Goal: Task Accomplishment & Management: Manage account settings

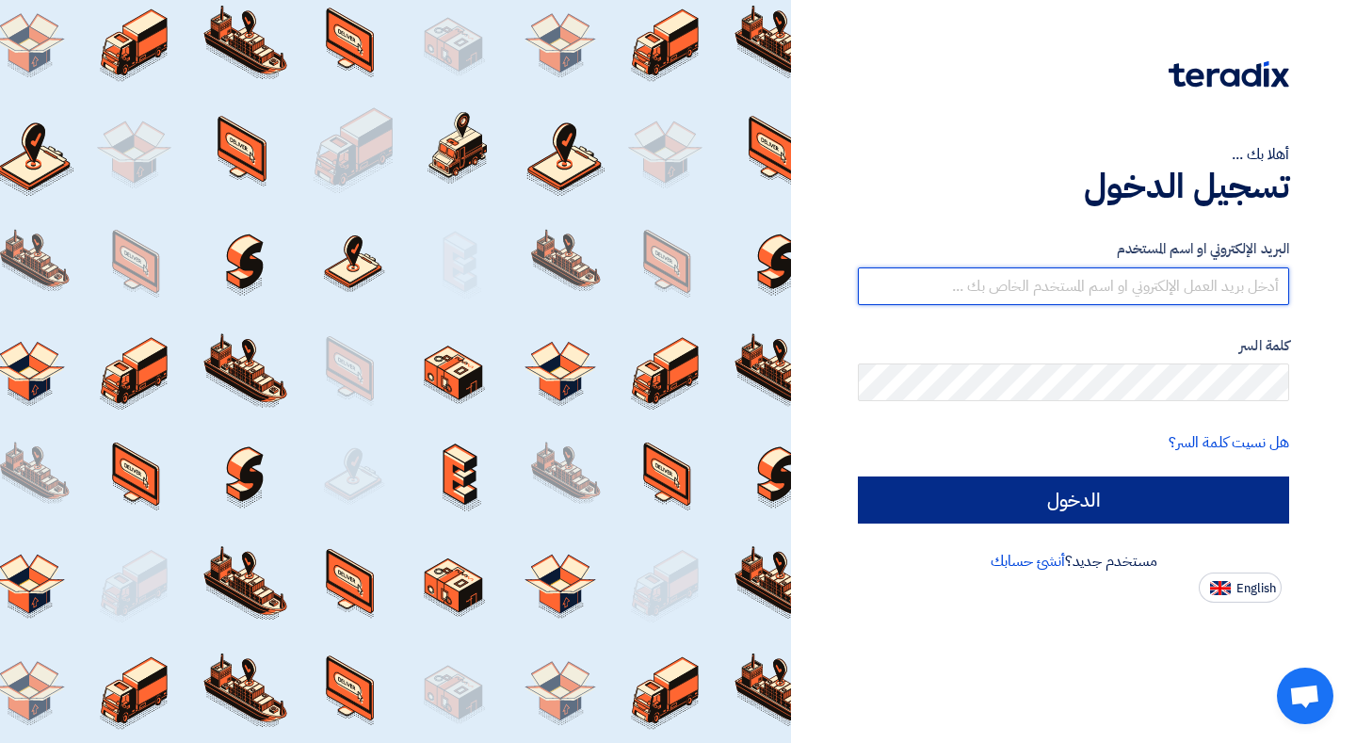
type input "[EMAIL_ADDRESS][DOMAIN_NAME]"
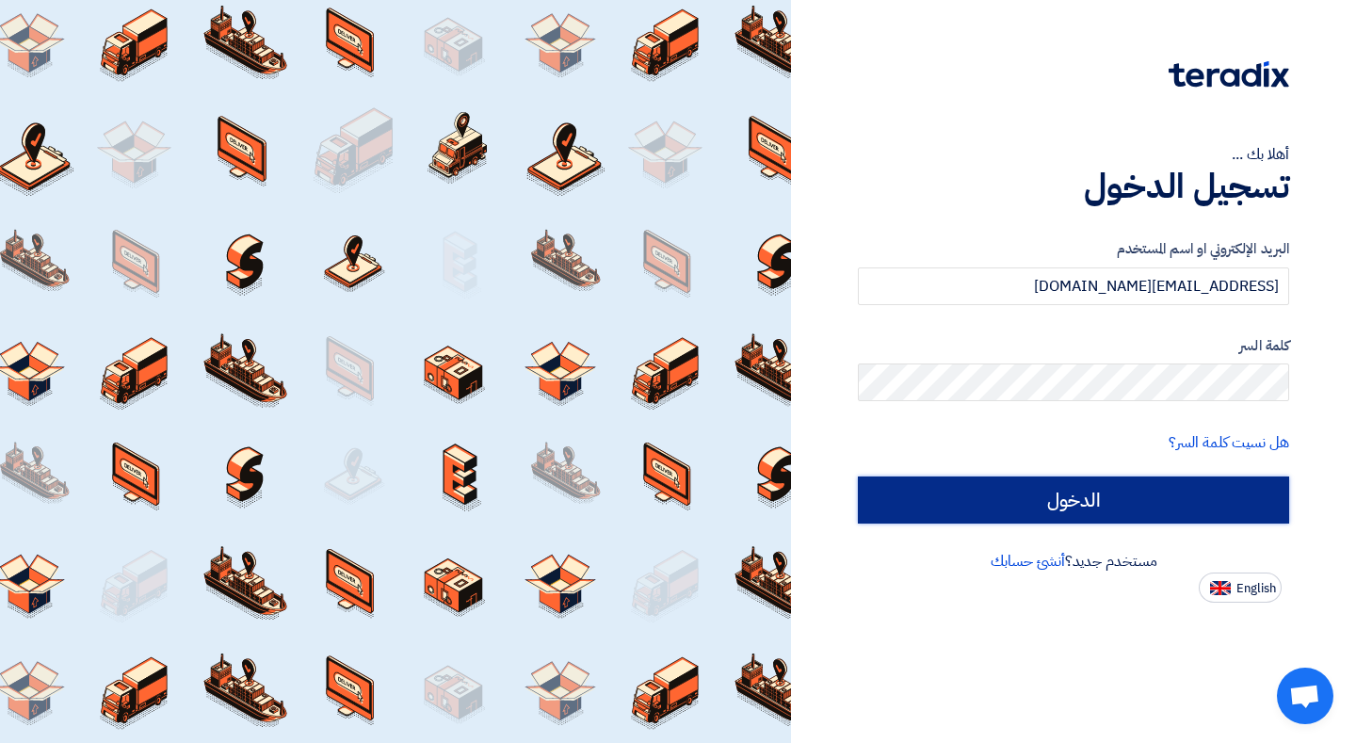
click at [1046, 507] on input "الدخول" at bounding box center [1073, 499] width 431 height 47
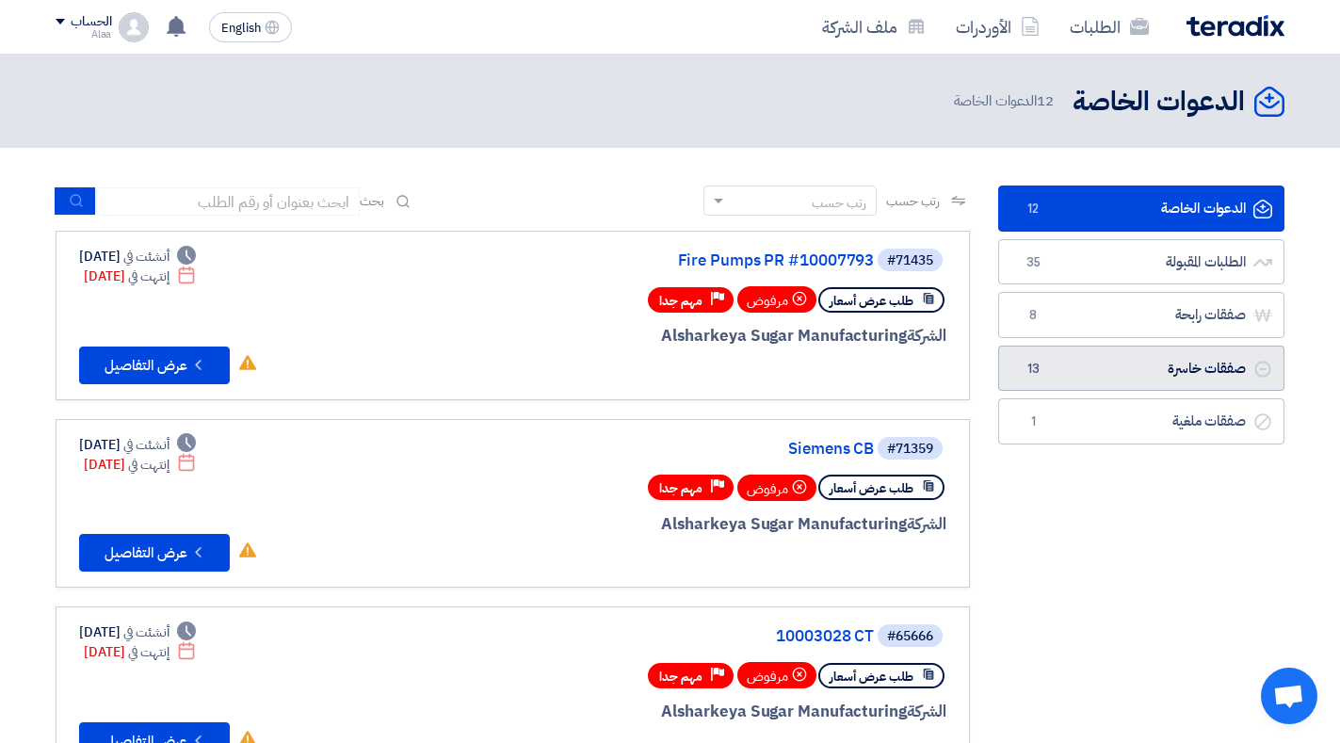
click at [1178, 367] on link "صفقات خاسرة صفقات خاسرة 13" at bounding box center [1141, 369] width 286 height 46
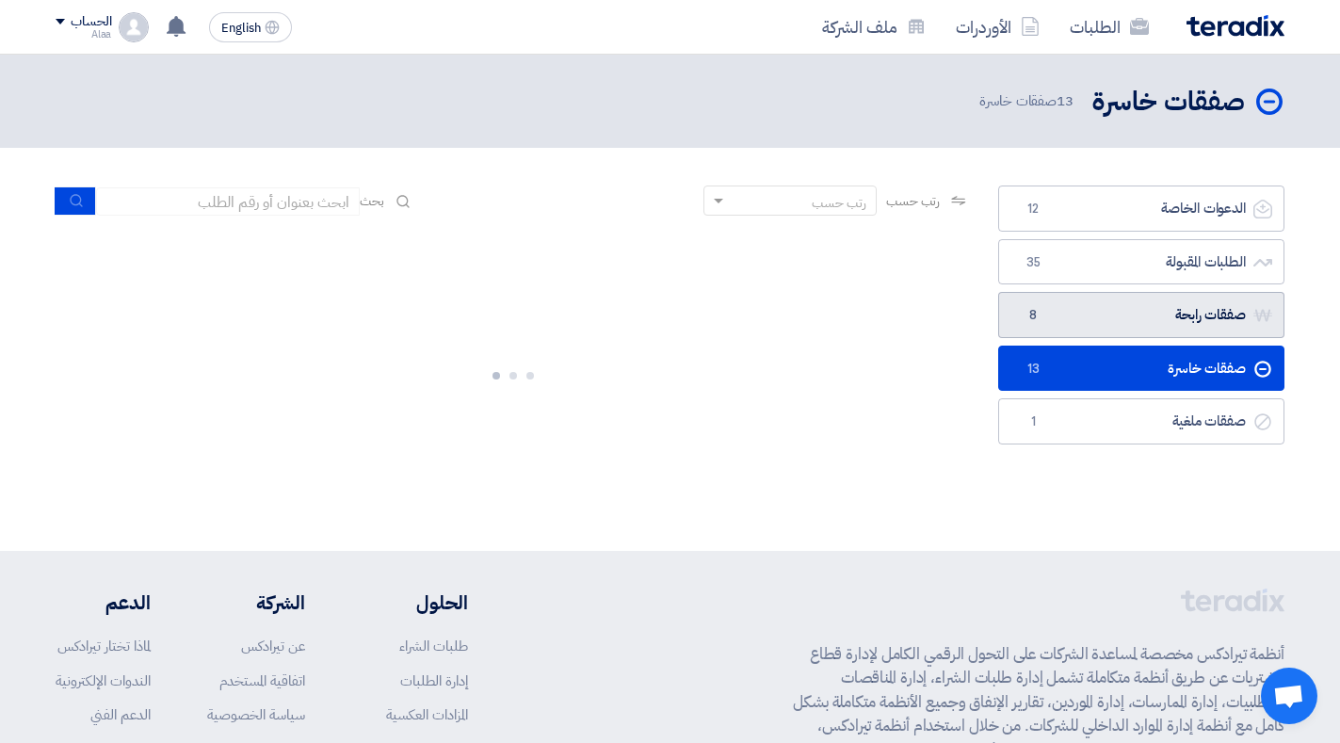
click at [1207, 325] on link "صفقات رابحة صفقات رابحة 8" at bounding box center [1141, 315] width 286 height 46
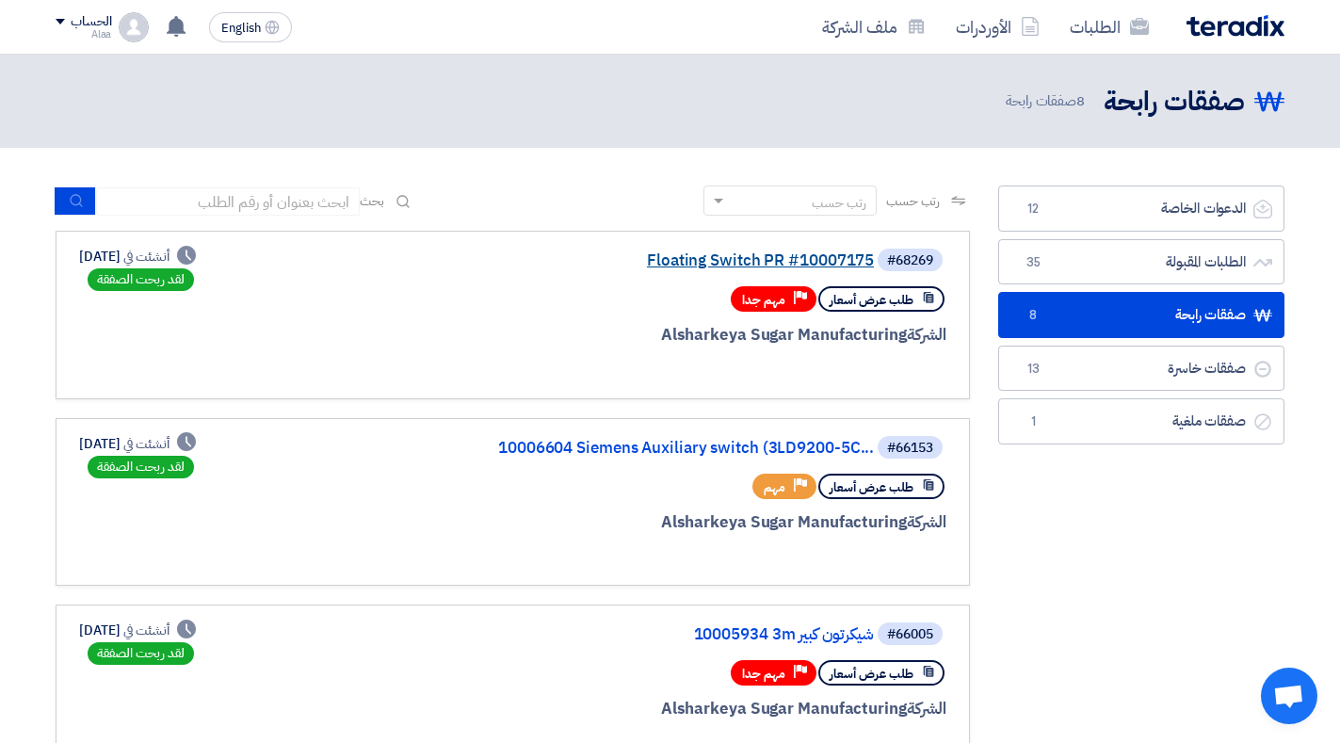
click at [797, 253] on link "Floating Switch PR #10007175" at bounding box center [685, 260] width 377 height 17
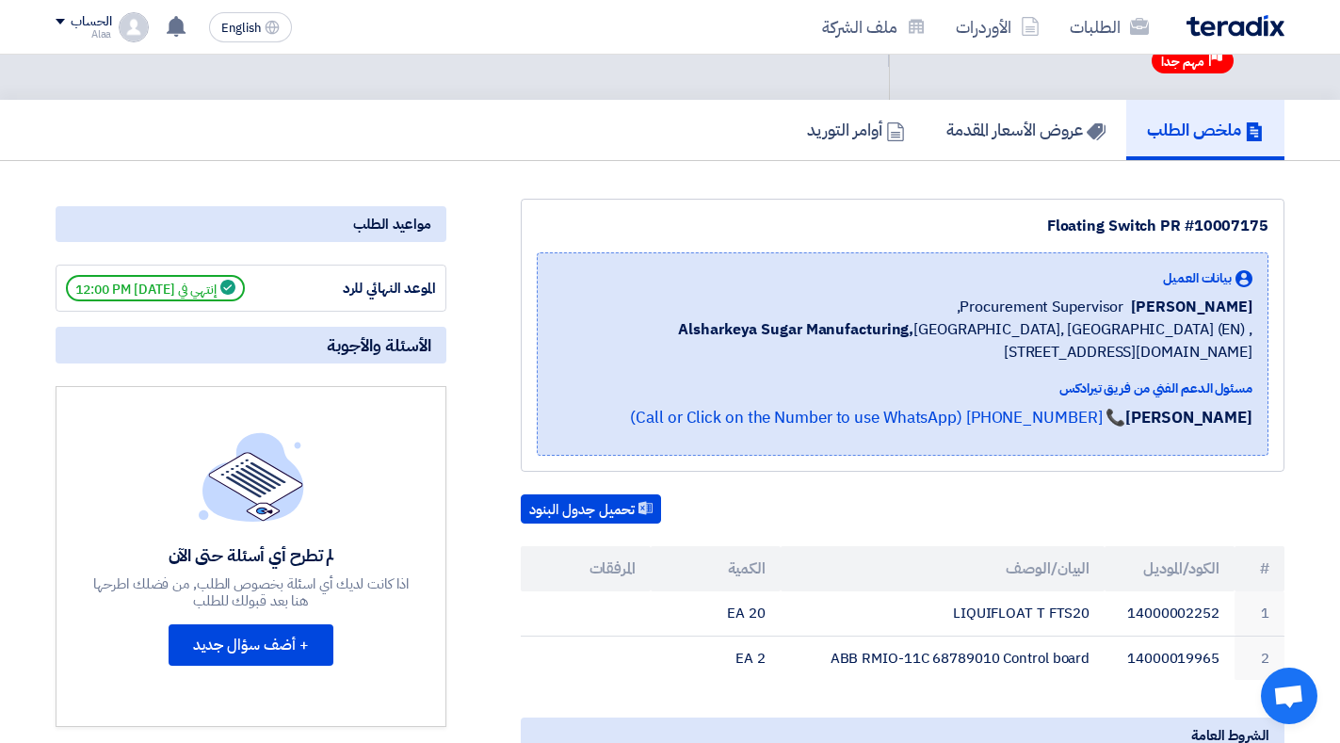
scroll to position [87, 0]
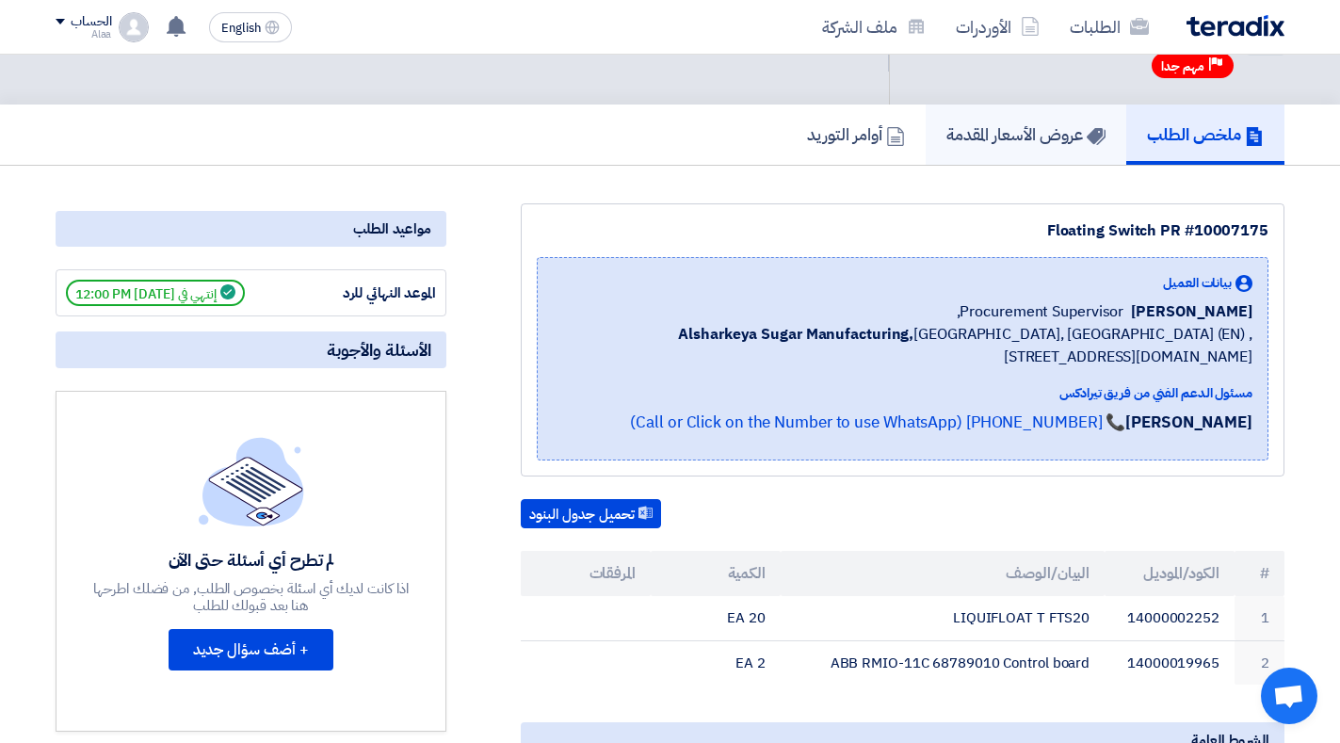
click at [1038, 150] on link "عروض الأسعار المقدمة" at bounding box center [1025, 135] width 201 height 60
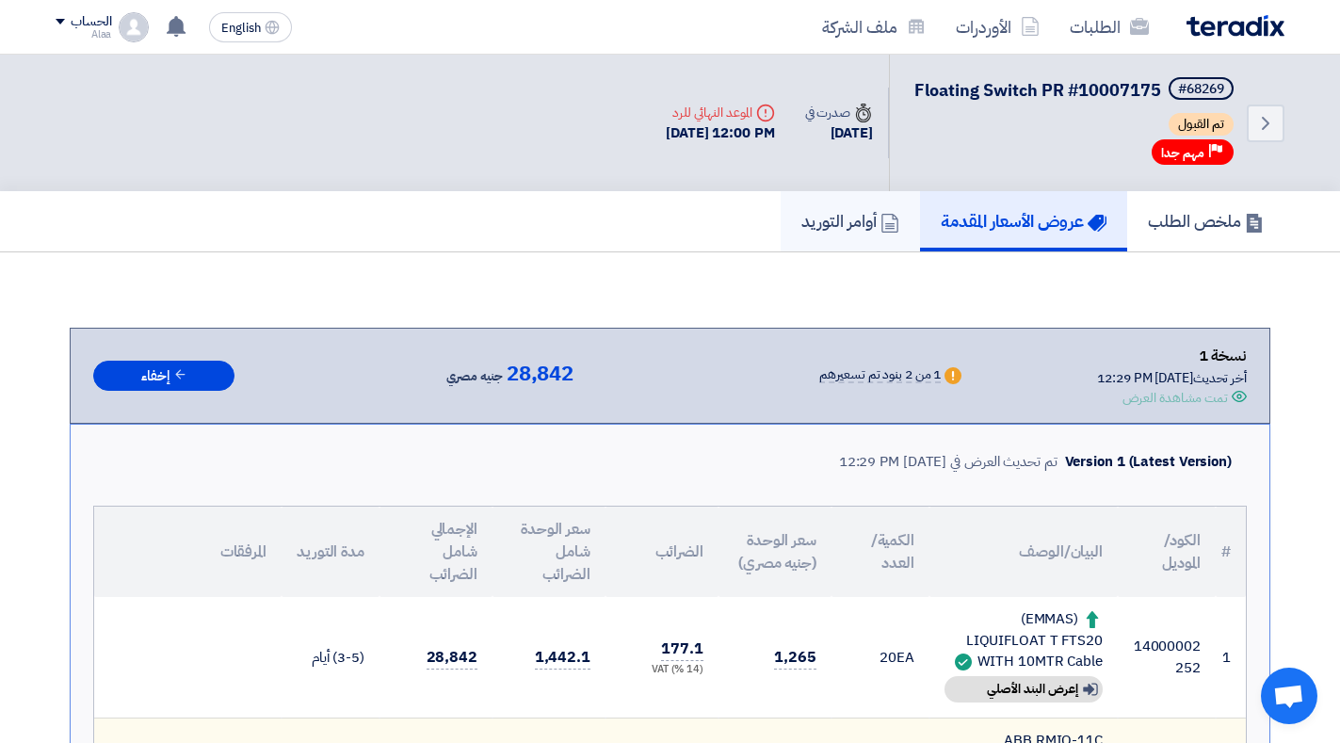
click at [830, 235] on link "أوامر التوريد" at bounding box center [850, 221] width 139 height 60
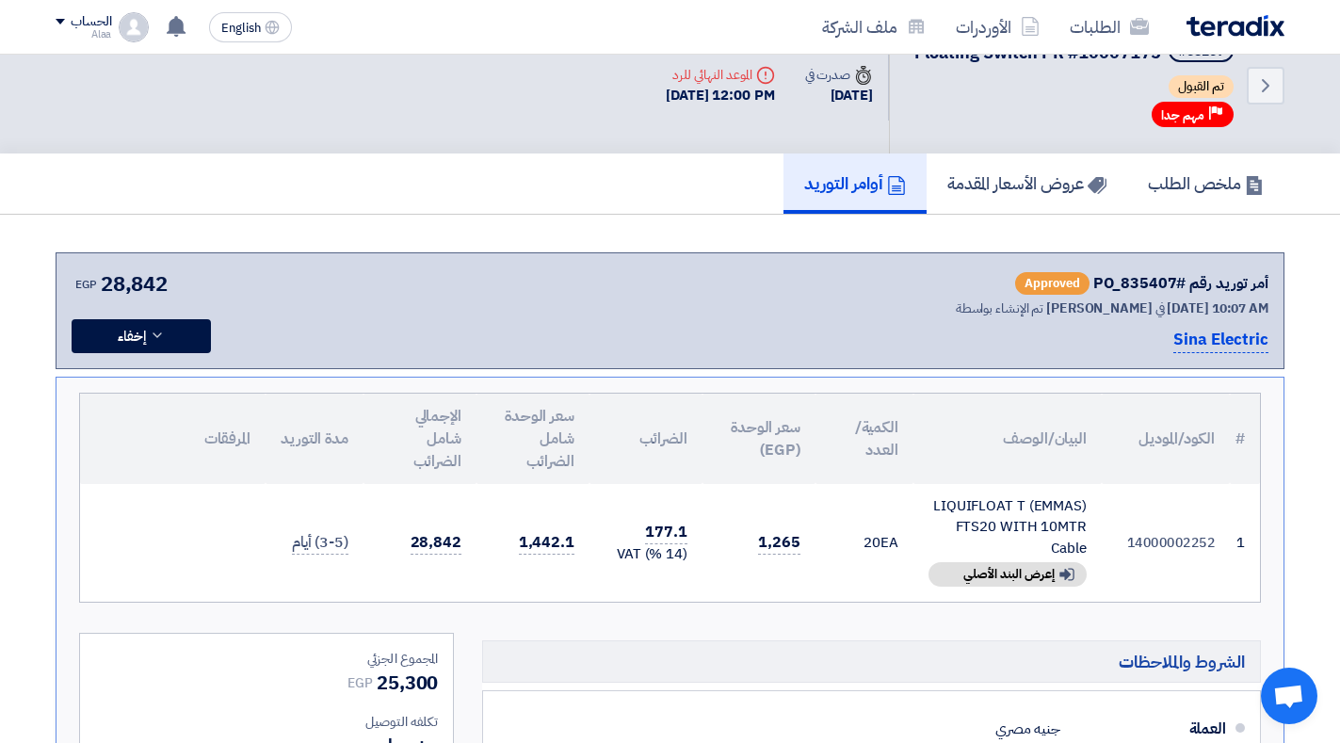
scroll to position [46, 0]
